Goal: Information Seeking & Learning: Understand process/instructions

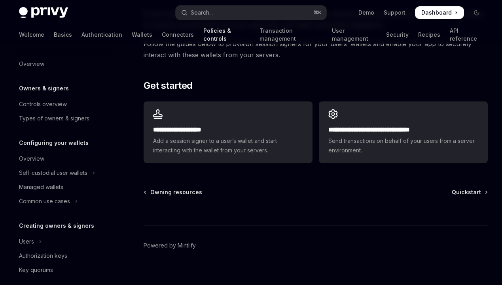
scroll to position [80, 0]
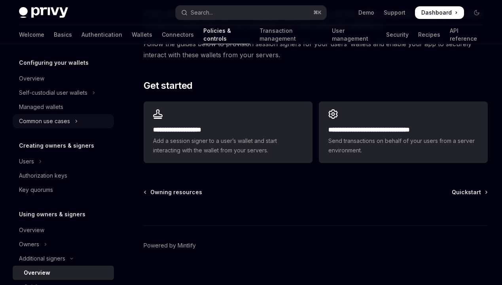
click at [47, 125] on div "Common use cases" at bounding box center [44, 121] width 51 height 9
type textarea "*"
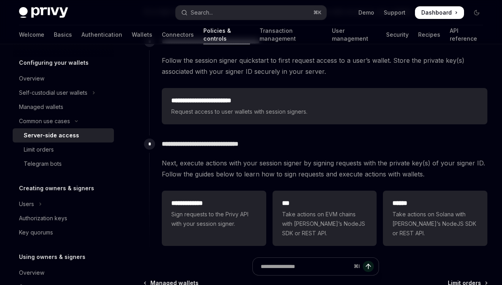
scroll to position [189, 0]
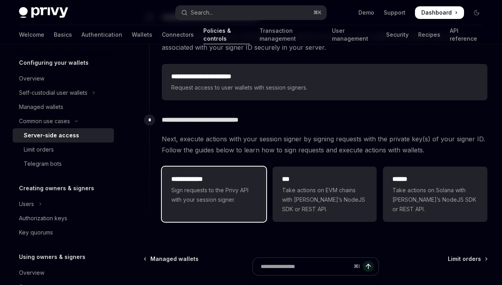
click at [251, 198] on span "Sign requests to the Privy API with your session signer." at bounding box center [213, 195] width 85 height 19
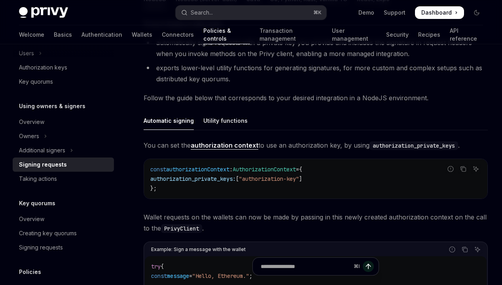
scroll to position [176, 0]
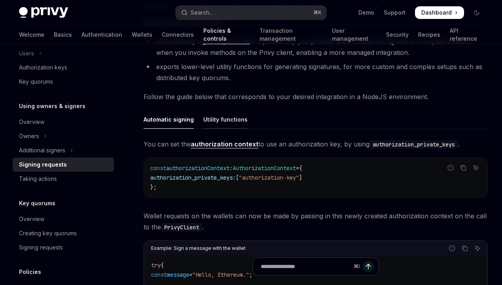
click at [225, 119] on div "Utility functions" at bounding box center [225, 119] width 44 height 19
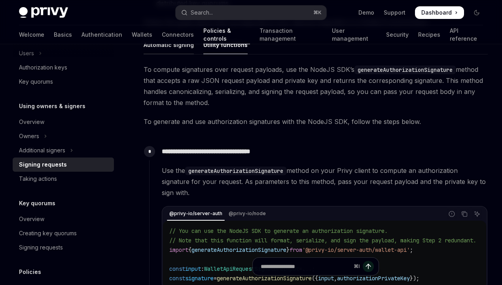
scroll to position [247, 0]
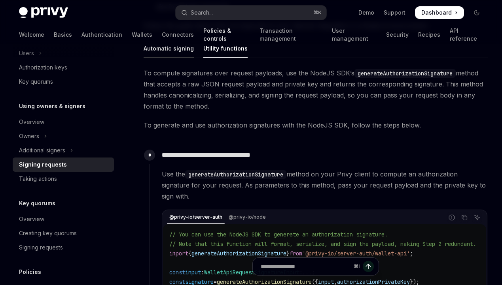
click at [172, 57] on div "Automatic signing" at bounding box center [168, 48] width 50 height 19
type textarea "*"
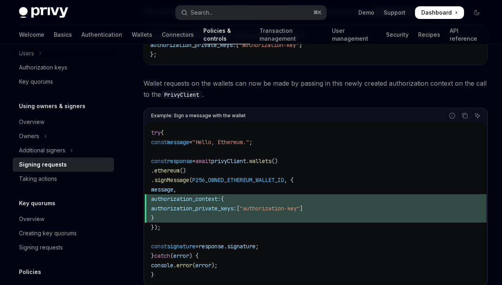
scroll to position [209, 0]
